Goal: Task Accomplishment & Management: Use online tool/utility

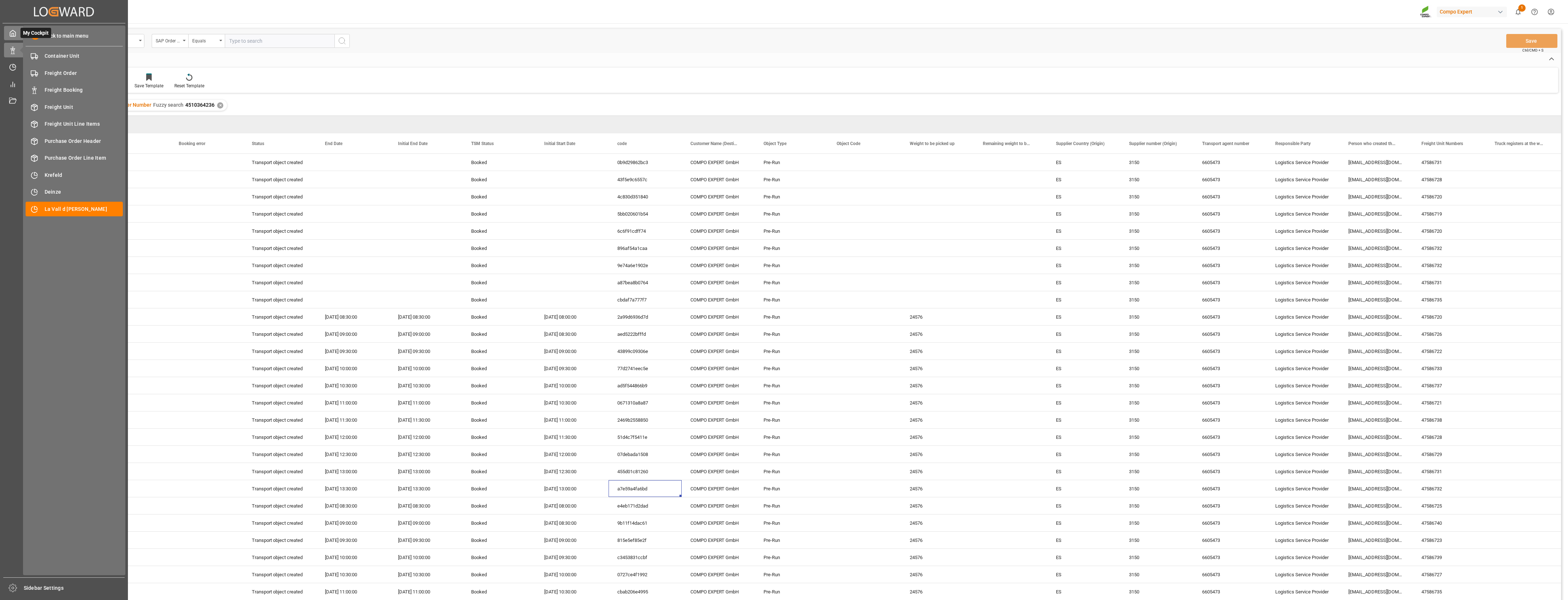
click at [12, 40] on div "My Cockpit My Cockpit" at bounding box center [64, 33] width 120 height 14
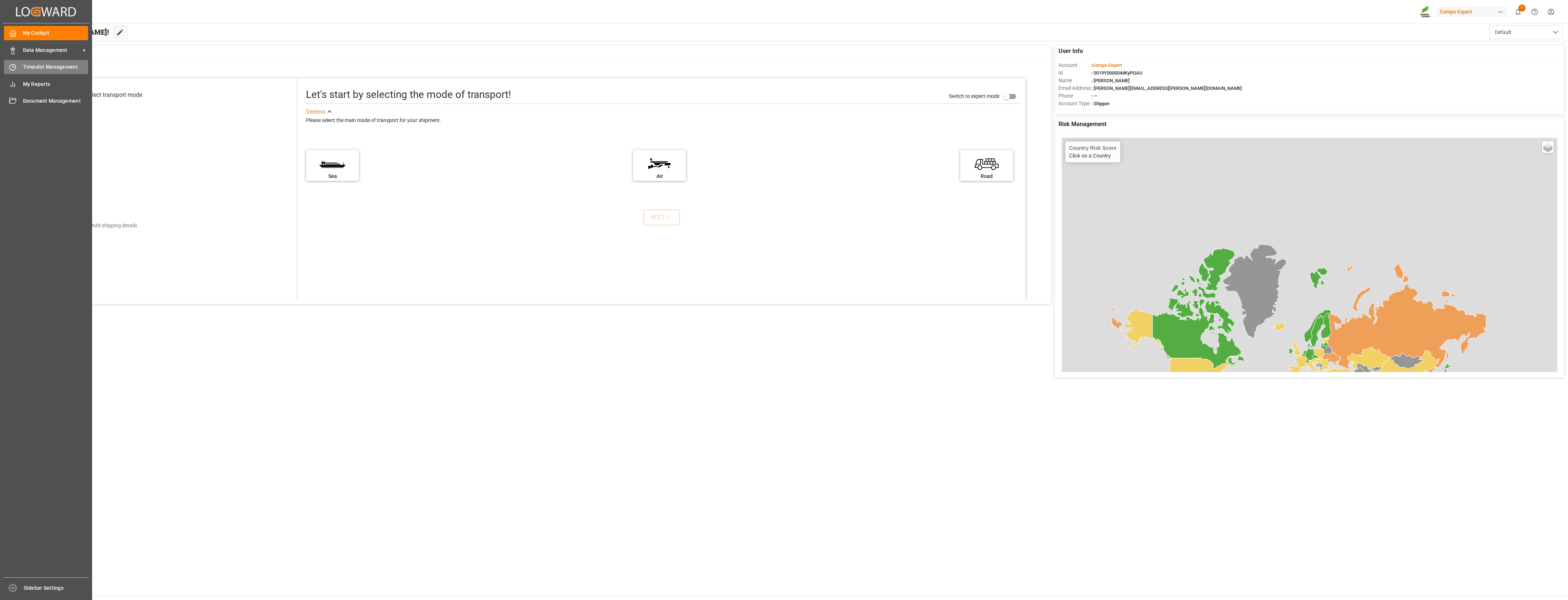
click at [18, 65] on div "Timeslot Management Timeslot Management" at bounding box center [46, 66] width 84 height 14
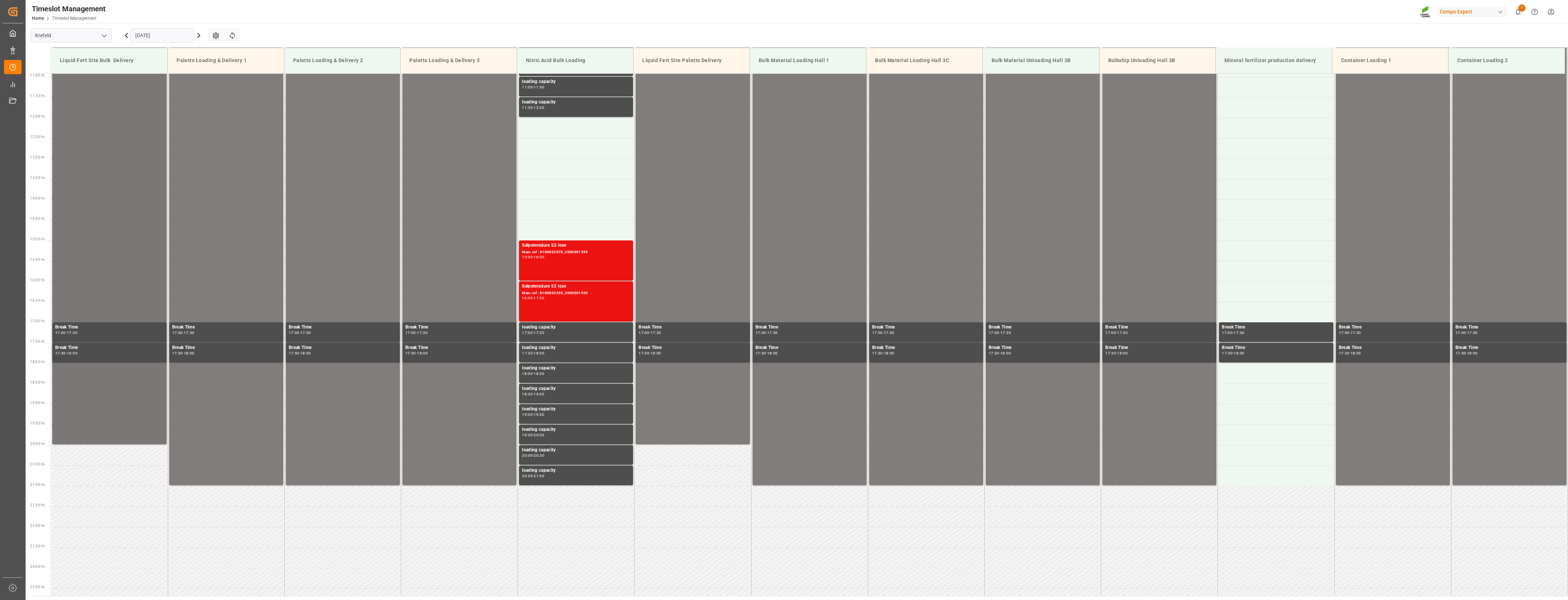
scroll to position [459, 0]
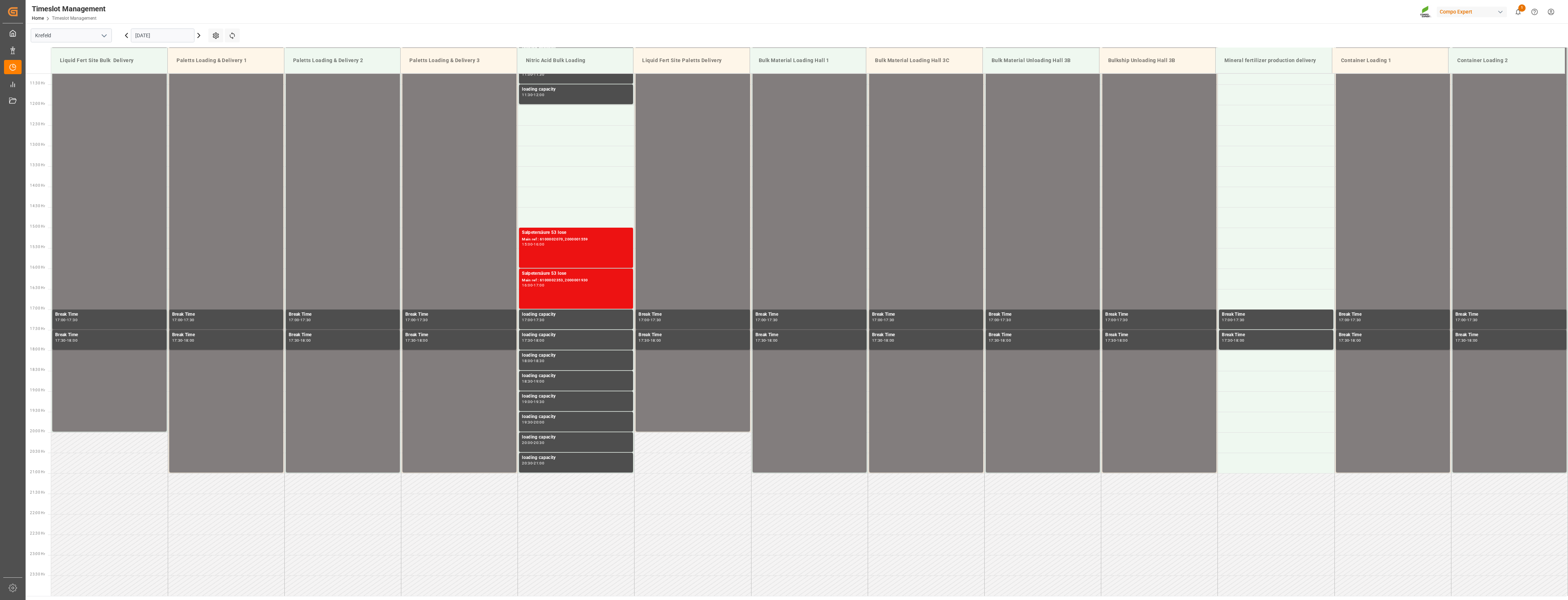
click at [106, 35] on polyline "open menu" at bounding box center [104, 36] width 4 height 2
click at [77, 84] on div "La Vall d [PERSON_NAME]" at bounding box center [71, 84] width 80 height 16
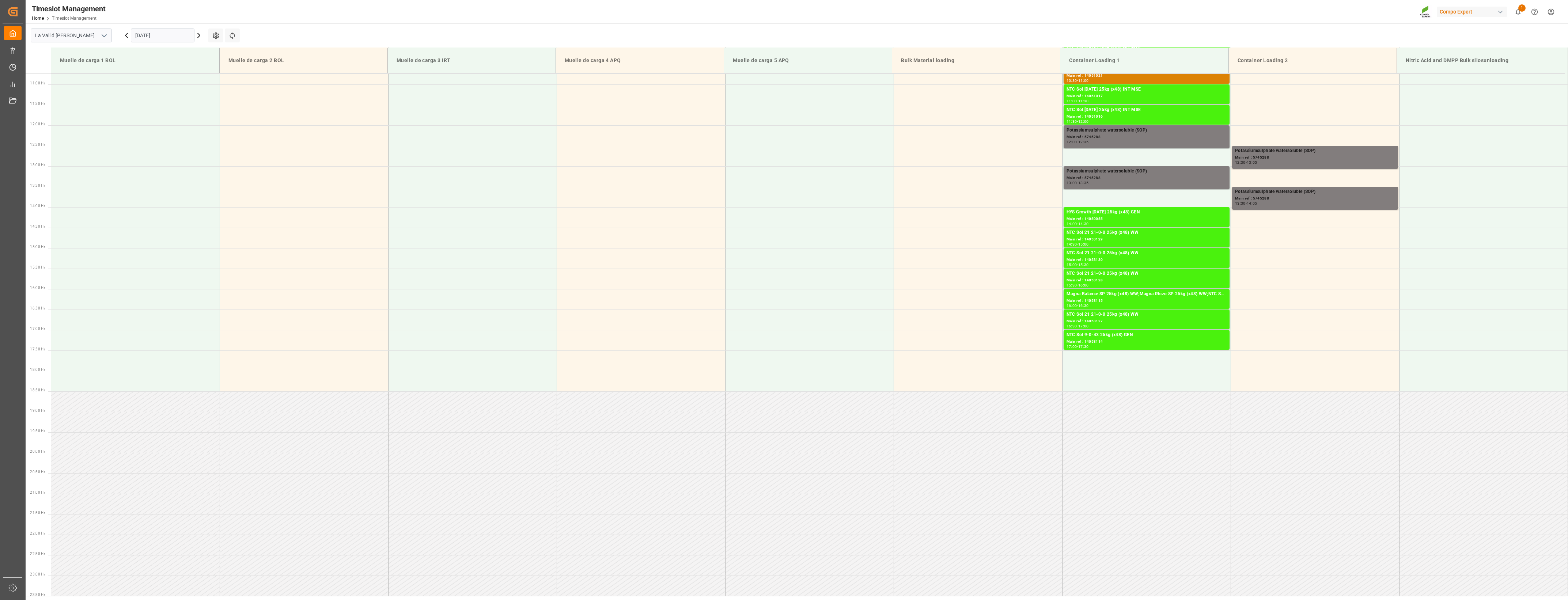
scroll to position [459, 0]
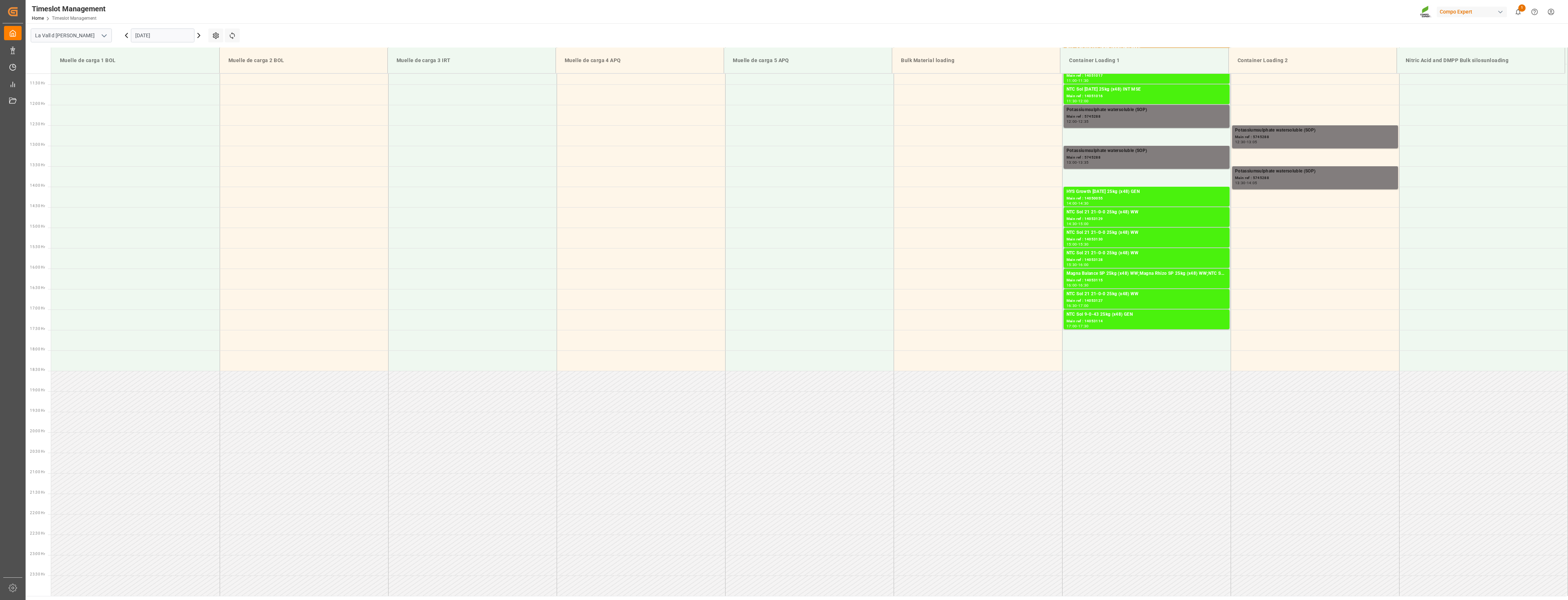
click at [198, 35] on icon at bounding box center [198, 35] width 9 height 9
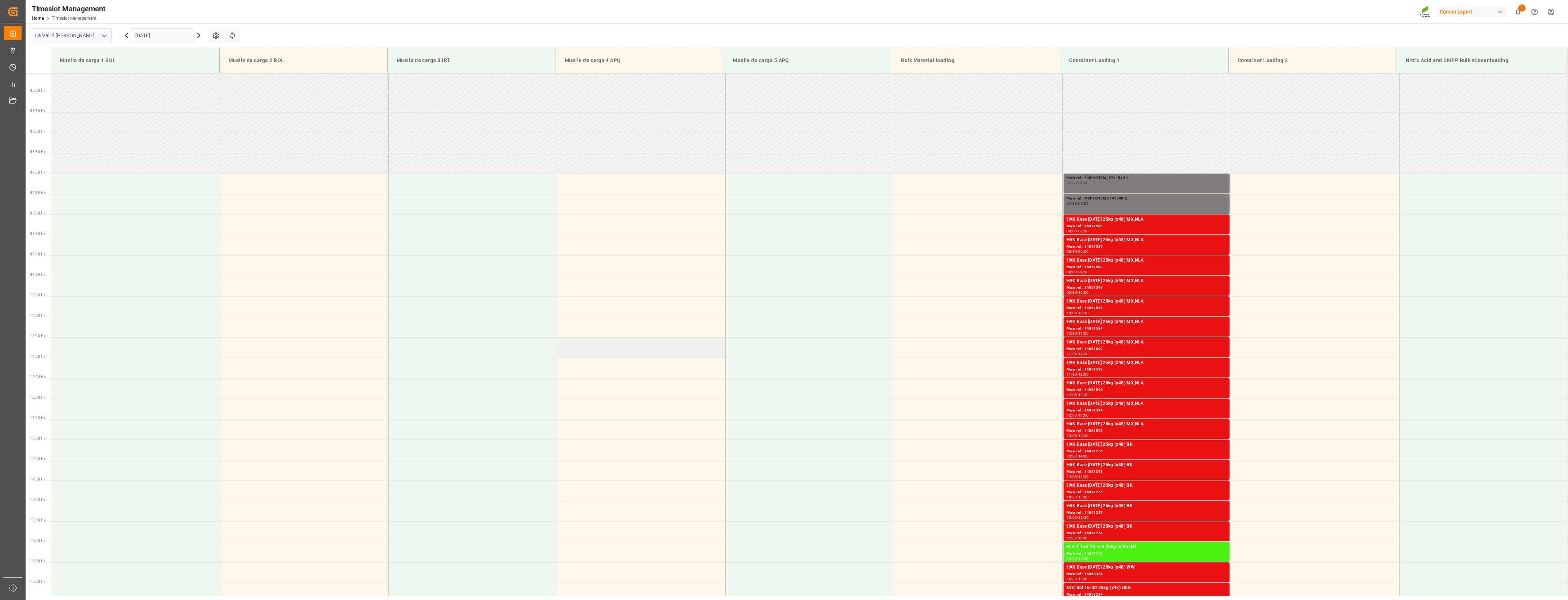
scroll to position [186, 0]
click at [187, 34] on input "[DATE]" at bounding box center [163, 35] width 63 height 14
click at [139, 96] on span "6" at bounding box center [141, 94] width 2 height 5
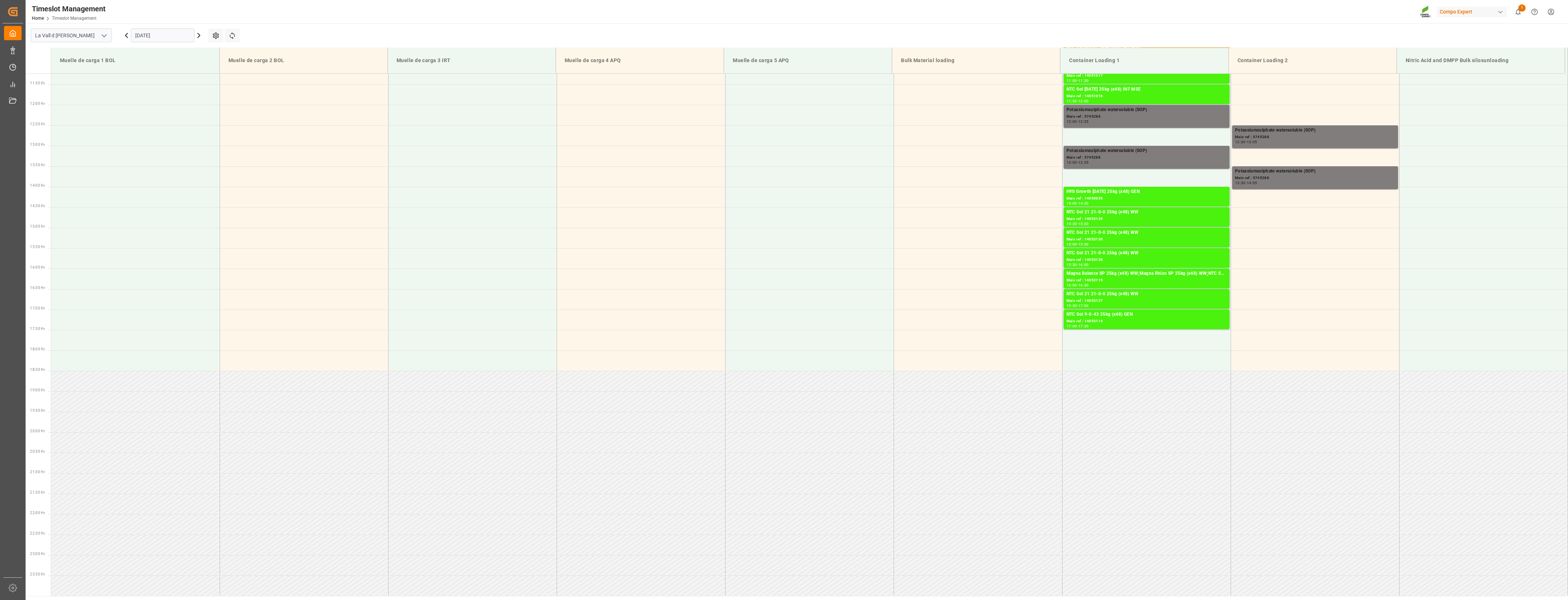
scroll to position [277, 0]
